Goal: Task Accomplishment & Management: Manage account settings

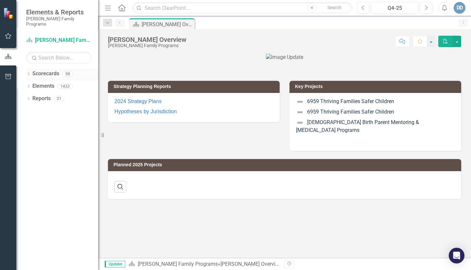
click at [32, 69] on div "Dropdown Scorecards 98" at bounding box center [62, 74] width 72 height 12
click at [29, 72] on div "Dropdown" at bounding box center [28, 75] width 5 height 6
click at [40, 82] on link "[PERSON_NAME] Family Programs" at bounding box center [67, 86] width 62 height 8
click at [33, 83] on div "Dropdown" at bounding box center [31, 86] width 5 height 6
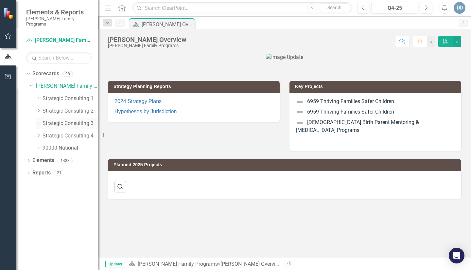
click at [38, 121] on icon "Dropdown" at bounding box center [38, 123] width 5 height 4
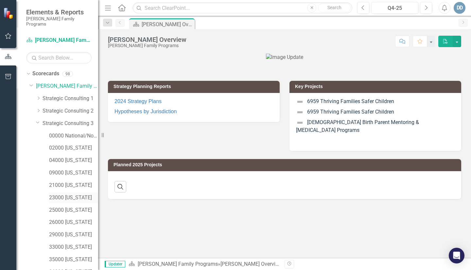
click at [51, 194] on link "23000 [US_STATE]" at bounding box center [73, 198] width 49 height 8
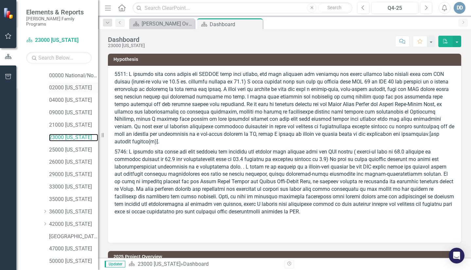
scroll to position [103, 0]
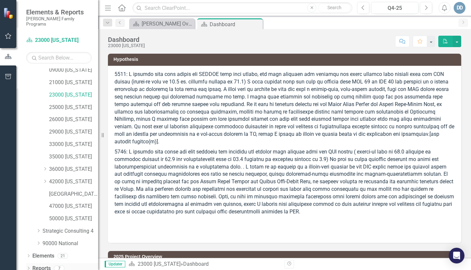
click at [28, 267] on icon "Dropdown" at bounding box center [28, 269] width 5 height 4
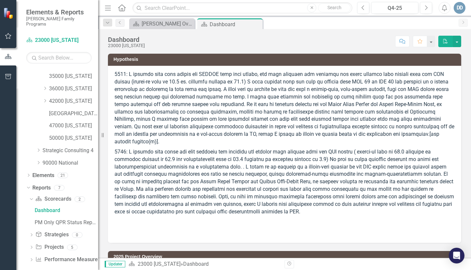
scroll to position [184, 0]
click at [31, 245] on icon "Dropdown" at bounding box center [31, 247] width 5 height 4
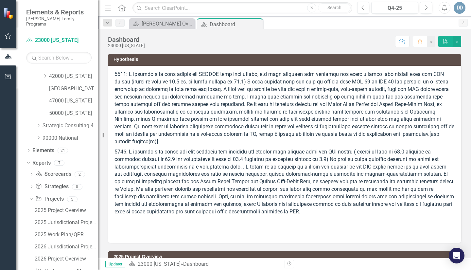
scroll to position [221, 0]
click at [44, 219] on div "2025 Work Plan/QPR" at bounding box center [66, 222] width 63 height 6
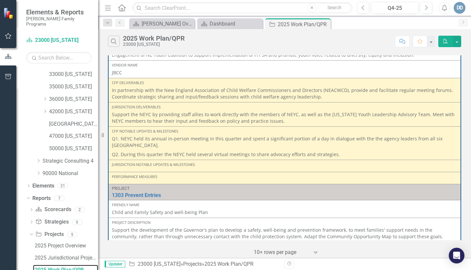
scroll to position [196, 0]
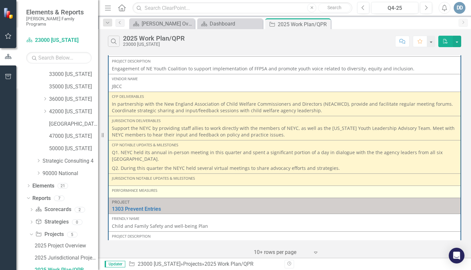
click at [139, 193] on div "Performance Measures" at bounding box center [285, 192] width 346 height 8
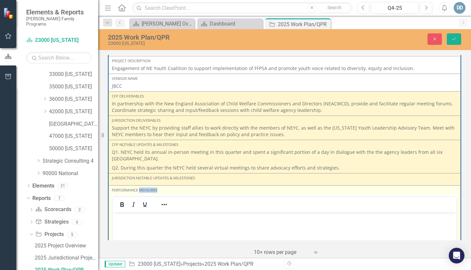
scroll to position [0, 0]
click at [135, 216] on p "Rich Text Area. Press ALT-0 for help." at bounding box center [284, 218] width 341 height 8
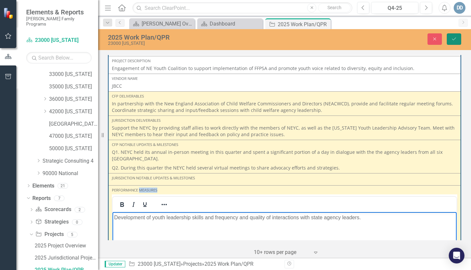
click at [452, 38] on icon "Save" at bounding box center [454, 39] width 6 height 5
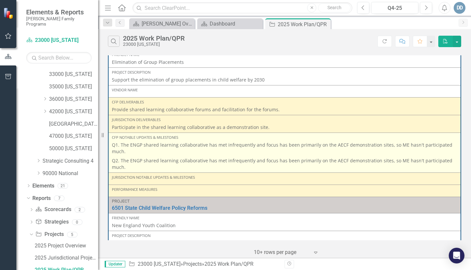
scroll to position [33, 0]
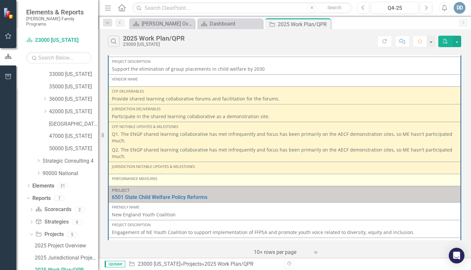
click at [119, 180] on div "Performance Measures" at bounding box center [285, 178] width 346 height 5
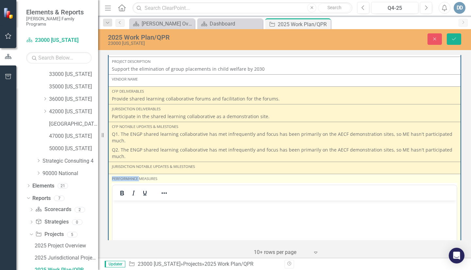
scroll to position [0, 0]
click at [125, 207] on p "Rich Text Area. Press ALT-0 for help." at bounding box center [284, 206] width 341 height 8
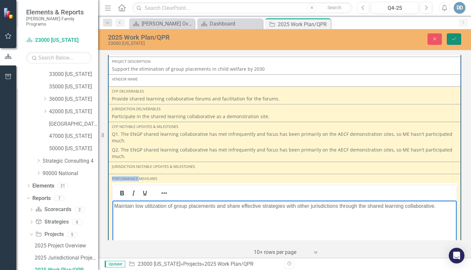
click at [459, 40] on button "Save" at bounding box center [454, 38] width 14 height 11
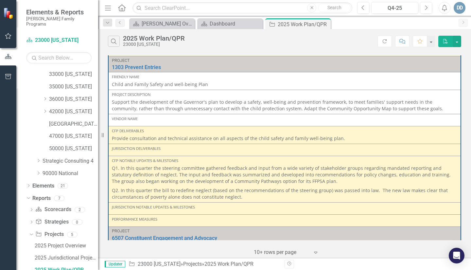
scroll to position [360, 0]
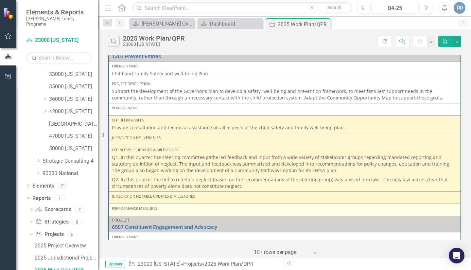
click at [132, 211] on div "Performance Measures" at bounding box center [285, 208] width 346 height 5
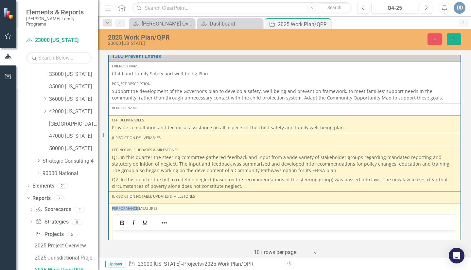
scroll to position [425, 0]
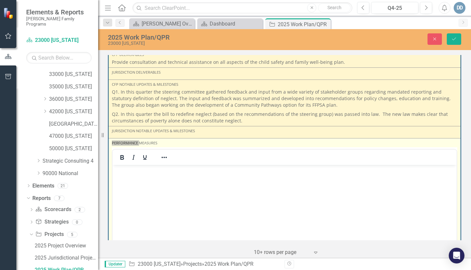
click at [124, 174] on body "Rich Text Area. Press ALT-0 for help." at bounding box center [285, 214] width 344 height 98
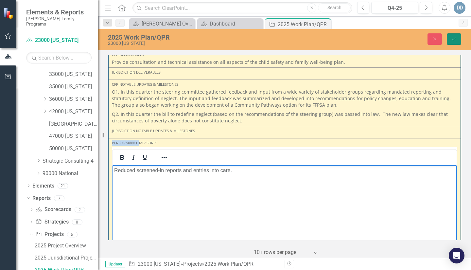
click at [451, 41] on icon "Save" at bounding box center [454, 39] width 6 height 5
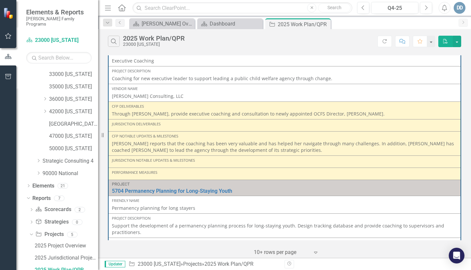
scroll to position [720, 0]
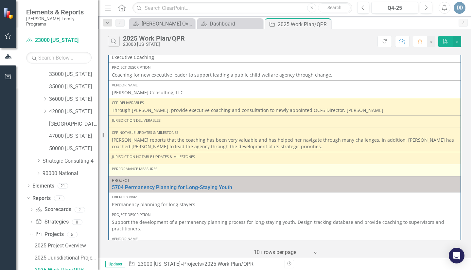
click at [137, 171] on div "Performance Measures" at bounding box center [285, 170] width 346 height 8
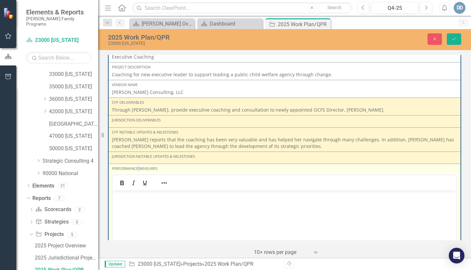
scroll to position [0, 0]
click at [125, 196] on p "Rich Text Area. Press ALT-0 for help." at bounding box center [284, 196] width 341 height 8
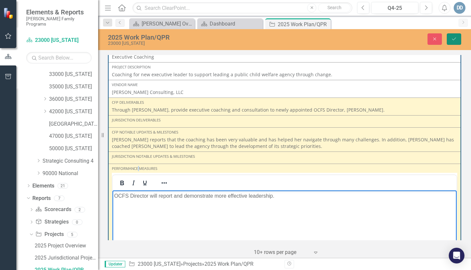
click at [456, 35] on button "Save" at bounding box center [454, 38] width 14 height 11
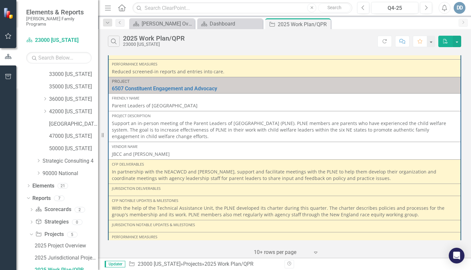
scroll to position [524, 0]
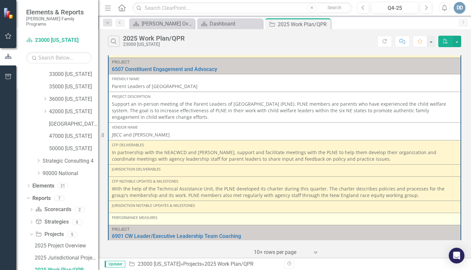
click at [129, 219] on div "Performance Measures" at bounding box center [285, 217] width 346 height 5
click at [122, 220] on div "Performance Measures" at bounding box center [285, 217] width 346 height 5
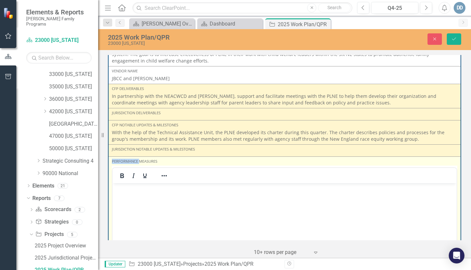
scroll to position [589, 0]
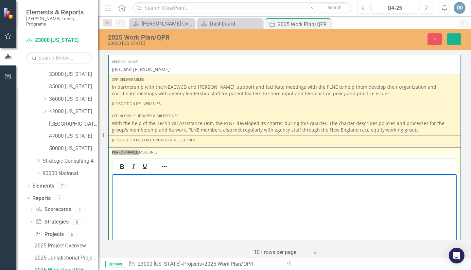
click at [127, 183] on body "Rich Text Area. Press ALT-0 for help." at bounding box center [285, 223] width 344 height 98
click at [285, 179] on p "PLNE members will develop the structure and governance of their organiztion. Pa…" at bounding box center [284, 179] width 341 height 8
drag, startPoint x: 336, startPoint y: 178, endPoint x: 339, endPoint y: 180, distance: 3.4
click at [337, 178] on p "PLNE members will develop the structure and governance of their organization. P…" at bounding box center [284, 179] width 341 height 8
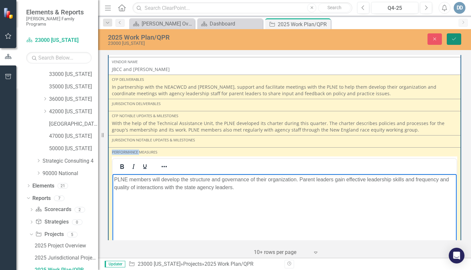
click at [453, 39] on icon "Save" at bounding box center [454, 39] width 6 height 5
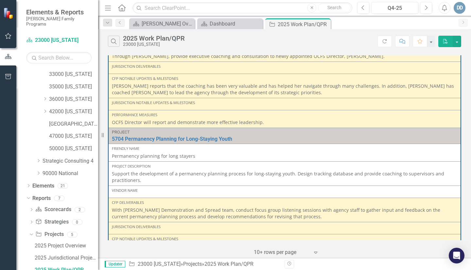
scroll to position [851, 0]
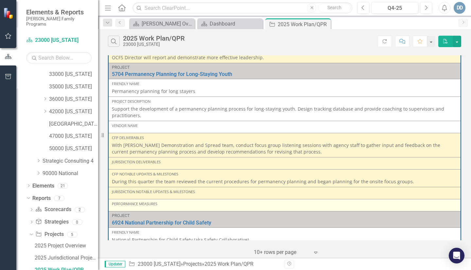
click at [122, 207] on div "Performance Measures" at bounding box center [285, 205] width 346 height 8
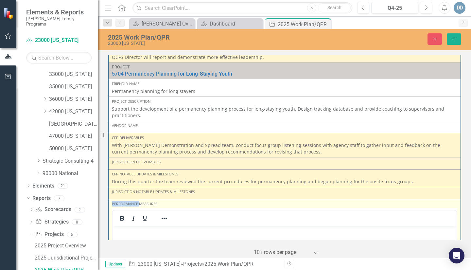
scroll to position [0, 0]
click at [137, 232] on p "Rich Text Area. Press ALT-0 for help." at bounding box center [284, 231] width 341 height 8
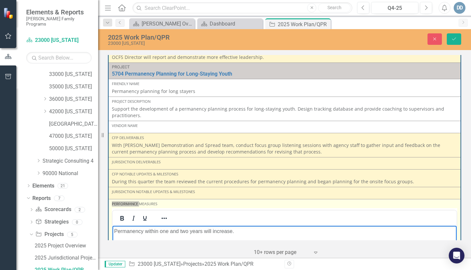
drag, startPoint x: 145, startPoint y: 231, endPoint x: 149, endPoint y: 230, distance: 4.4
click at [146, 230] on p "Permanency within one and two years will increase." at bounding box center [284, 231] width 341 height 8
click at [252, 234] on p "Permanency rates within one and two years will increase." at bounding box center [284, 231] width 341 height 8
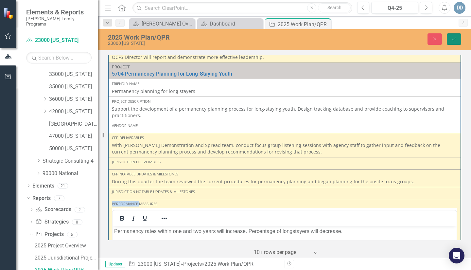
click at [459, 40] on button "Save" at bounding box center [454, 38] width 14 height 11
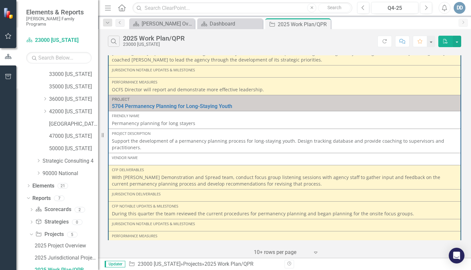
scroll to position [851, 0]
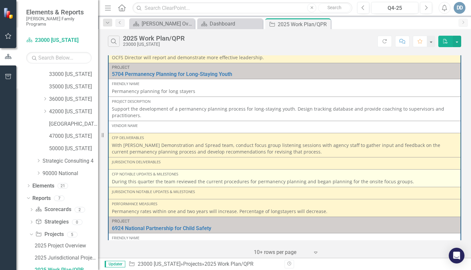
click at [112, 180] on p "During this quarter the team reviewed the current procedures for permanency pla…" at bounding box center [285, 181] width 346 height 7
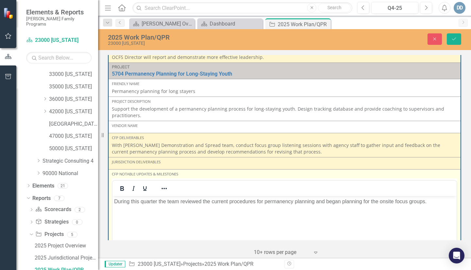
scroll to position [0, 0]
click at [115, 201] on p "During this quarter the team reviewed the current procedures for permanency pla…" at bounding box center [284, 201] width 341 height 8
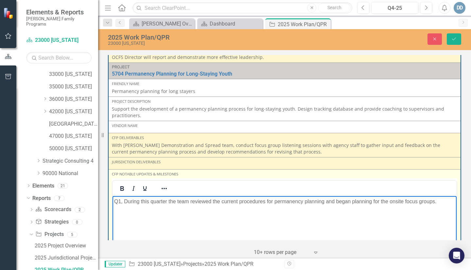
click at [441, 202] on p "Q1, During this quarter the team reviewed the current procedures for permanency…" at bounding box center [284, 201] width 341 height 8
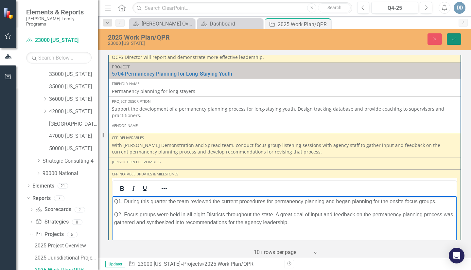
click at [456, 37] on icon "Save" at bounding box center [454, 39] width 6 height 5
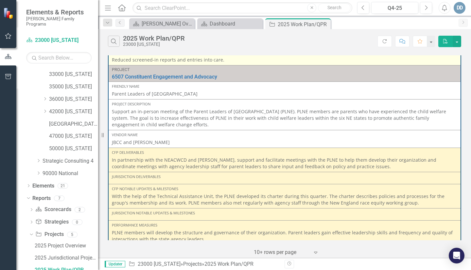
scroll to position [524, 0]
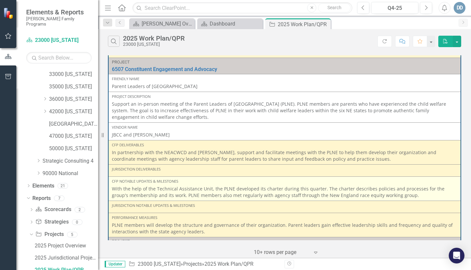
click at [113, 189] on p "With the help of the Technical Assistance Unit, the PLNE developed its charter …" at bounding box center [285, 192] width 346 height 13
click at [112, 188] on td "CFP Notable Updates & Milestones With the help of the Technical Assistance Unit…" at bounding box center [284, 189] width 353 height 24
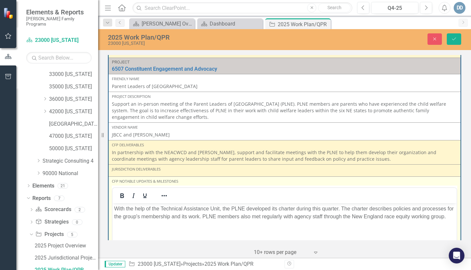
scroll to position [0, 0]
click at [113, 208] on body "With the help of the Technical Assistance Unit, the PLNE developed its charter …" at bounding box center [285, 252] width 344 height 98
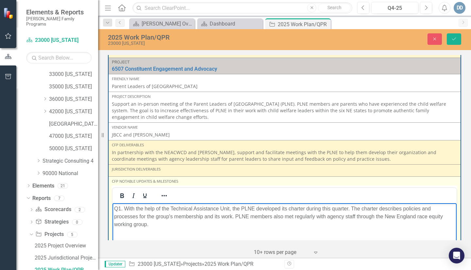
click at [157, 224] on p "Q1. With the help of the Technical Assistance Unit, the PLNE developed its char…" at bounding box center [284, 217] width 341 height 24
click at [334, 236] on p "Q2. During this quarter the group began work to transition to the Children's Tr…" at bounding box center [284, 237] width 341 height 8
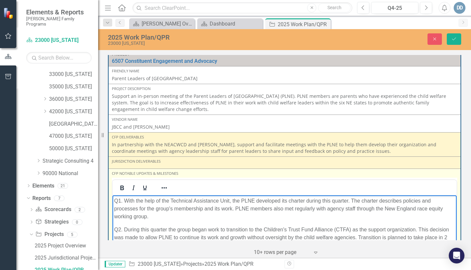
scroll to position [539, 0]
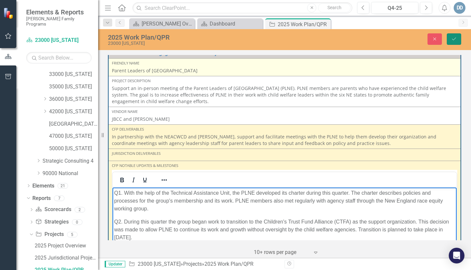
drag, startPoint x: 453, startPoint y: 38, endPoint x: 454, endPoint y: 63, distance: 25.5
click at [453, 38] on icon "Save" at bounding box center [454, 39] width 6 height 5
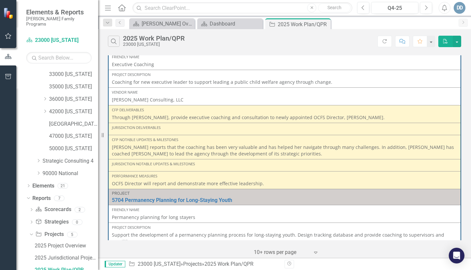
scroll to position [730, 0]
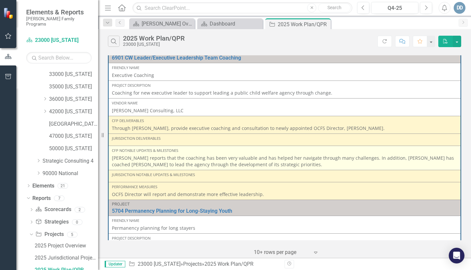
click at [111, 158] on td "CFP Notable Updates & Milestones [PERSON_NAME] reports that the coaching has be…" at bounding box center [284, 158] width 353 height 24
click at [112, 158] on p "[PERSON_NAME] reports that the coaching has been very valuable and has helped h…" at bounding box center [285, 161] width 346 height 13
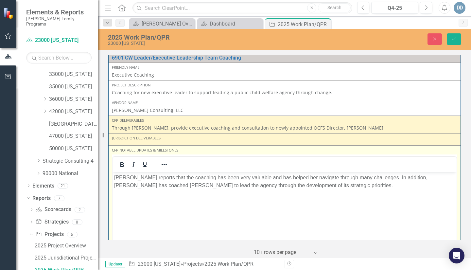
scroll to position [0, 0]
click at [115, 178] on p "[PERSON_NAME] reports that the coaching has been very valuable and has helped h…" at bounding box center [284, 182] width 341 height 16
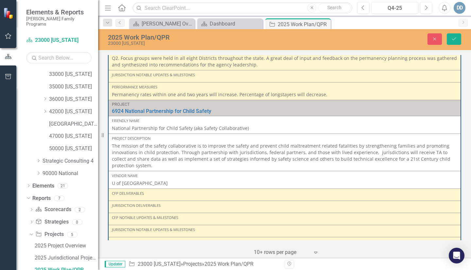
scroll to position [1146, 0]
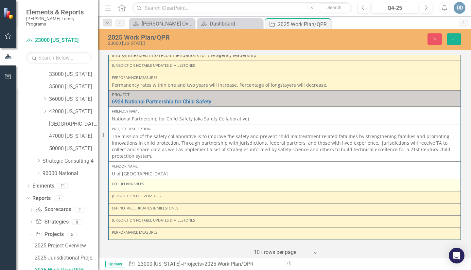
click at [147, 186] on div "CFP Deliverables" at bounding box center [285, 183] width 346 height 5
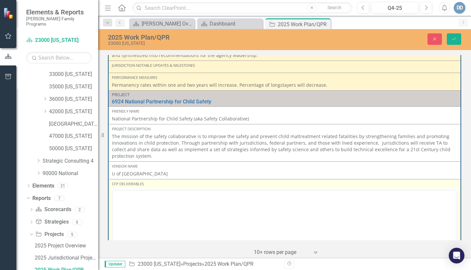
scroll to position [0, 0]
click at [128, 206] on body "Rich Text Area. Press ALT-0 for help." at bounding box center [285, 255] width 344 height 98
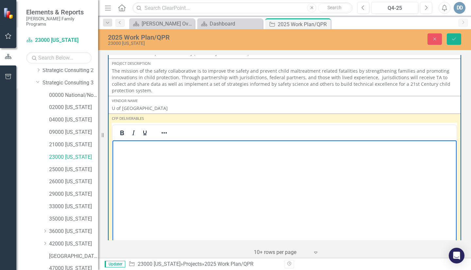
scroll to position [38, 0]
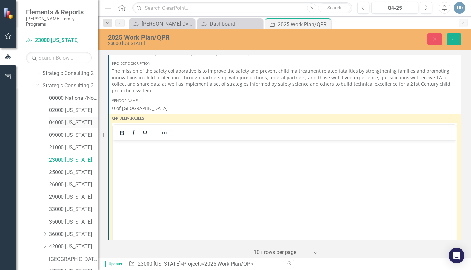
click at [53, 119] on link "04000 [US_STATE]" at bounding box center [73, 123] width 49 height 8
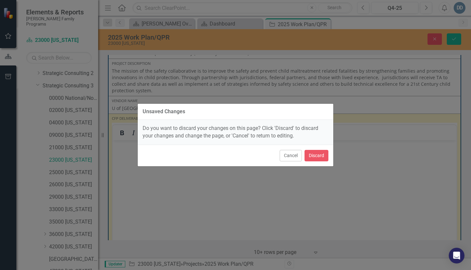
drag, startPoint x: 293, startPoint y: 154, endPoint x: 285, endPoint y: 157, distance: 9.0
click at [291, 155] on button "Cancel" at bounding box center [291, 155] width 22 height 11
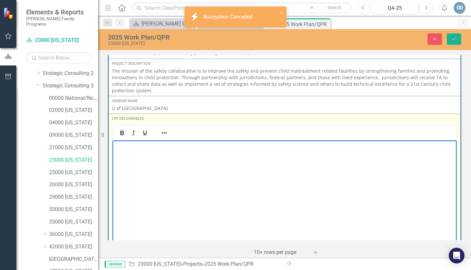
click at [130, 152] on body "Rich Text Area. Press ALT-0 for help." at bounding box center [285, 189] width 344 height 98
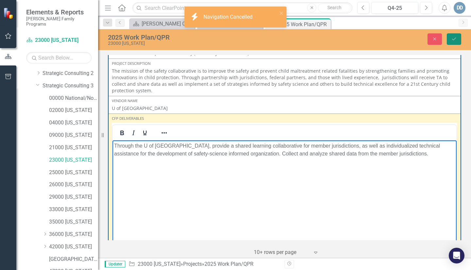
click at [452, 36] on button "Save" at bounding box center [454, 38] width 14 height 11
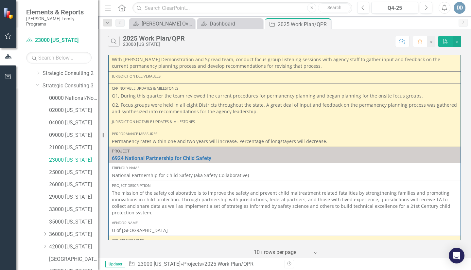
scroll to position [1021, 0]
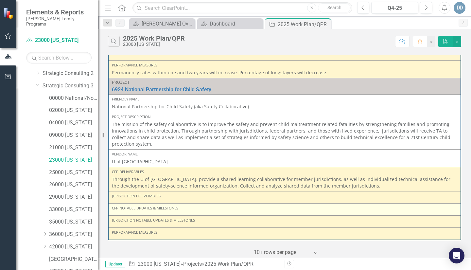
click at [134, 211] on div "CFP Notable Updates & Milestones" at bounding box center [285, 210] width 346 height 8
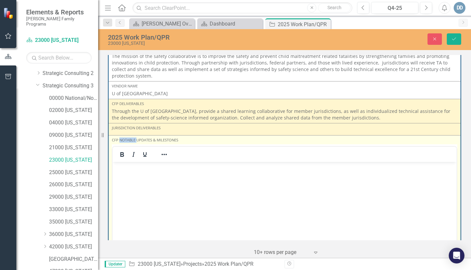
scroll to position [1119, 0]
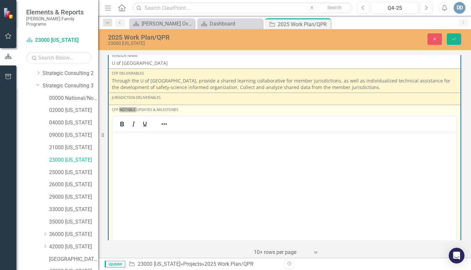
click at [120, 142] on body "Rich Text Area. Press ALT-0 for help." at bounding box center [285, 181] width 344 height 98
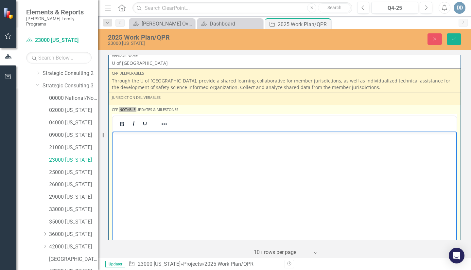
click at [120, 142] on body "Rich Text Area. Press ALT-0 for help." at bounding box center [285, 181] width 344 height 98
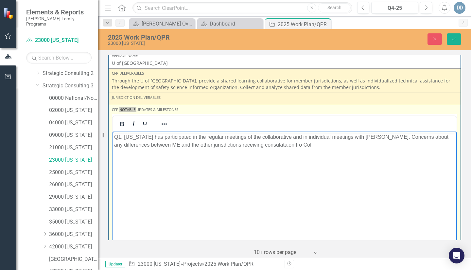
click at [245, 144] on p "Q1. [US_STATE] has participated in the regular meetings of the collaborative an…" at bounding box center [284, 141] width 341 height 16
click at [247, 146] on p "Q1. [US_STATE] has participated in the regular meetings of the collaborative an…" at bounding box center [284, 141] width 341 height 16
click at [263, 144] on p "Q1. [US_STATE] has participated in the regular meetings of the collaborative an…" at bounding box center [284, 141] width 341 height 16
click at [278, 144] on p "Q1. [US_STATE] has participated in the regular meetings of the collaborative an…" at bounding box center [284, 141] width 341 height 16
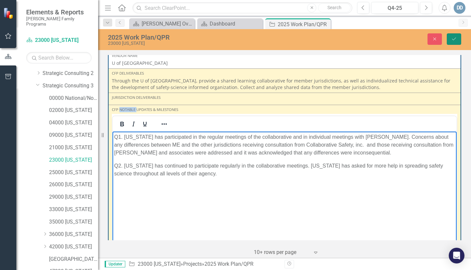
click at [454, 39] on icon "Save" at bounding box center [454, 39] width 6 height 5
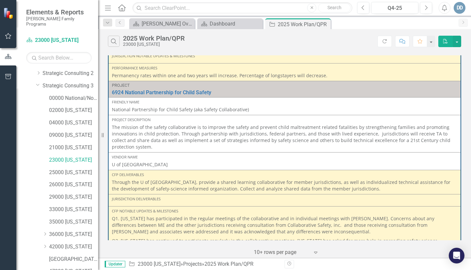
scroll to position [1055, 0]
